Goal: Information Seeking & Learning: Learn about a topic

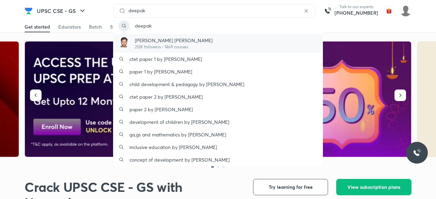
click at [167, 44] on p "212K followers • 1469 courses" at bounding box center [174, 47] width 78 height 6
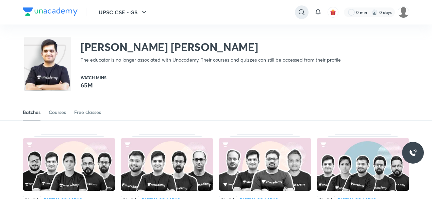
click at [301, 14] on icon at bounding box center [302, 12] width 6 height 6
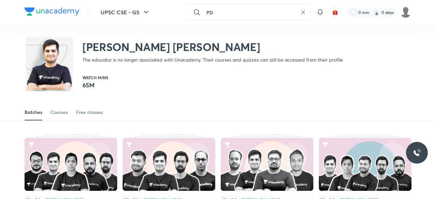
type input "P"
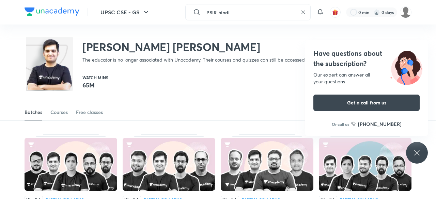
type input "PSIR hindi"
